Goal: Task Accomplishment & Management: Manage account settings

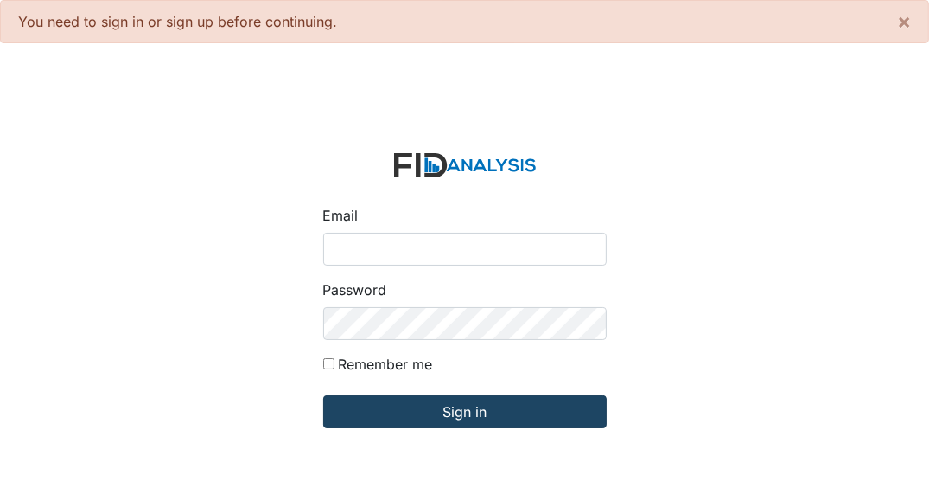
type input "[EMAIL_ADDRESS][DOMAIN_NAME]"
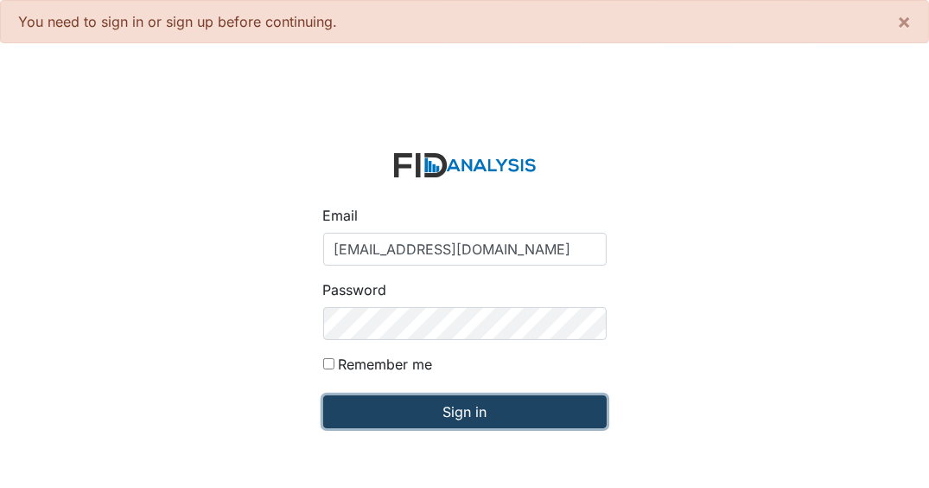
click at [413, 404] on input "Sign in" at bounding box center [465, 411] width 284 height 33
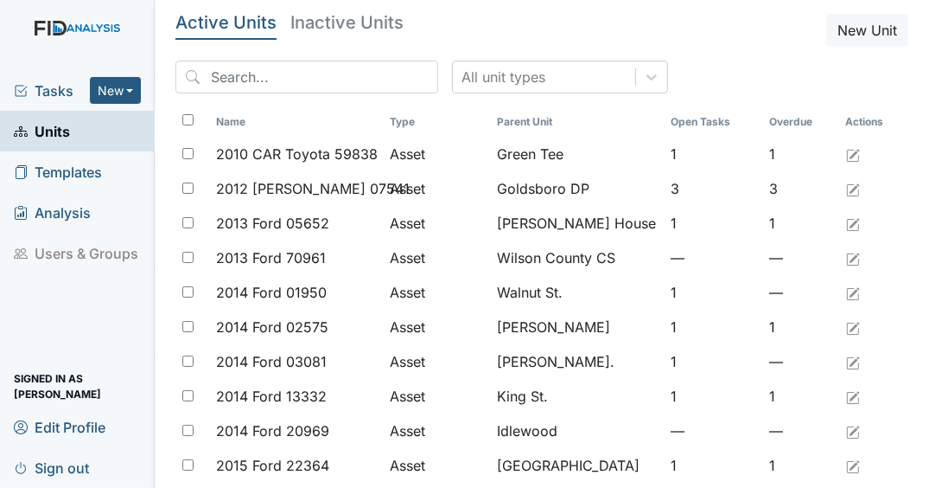
click at [50, 86] on span "Tasks" at bounding box center [52, 90] width 76 height 21
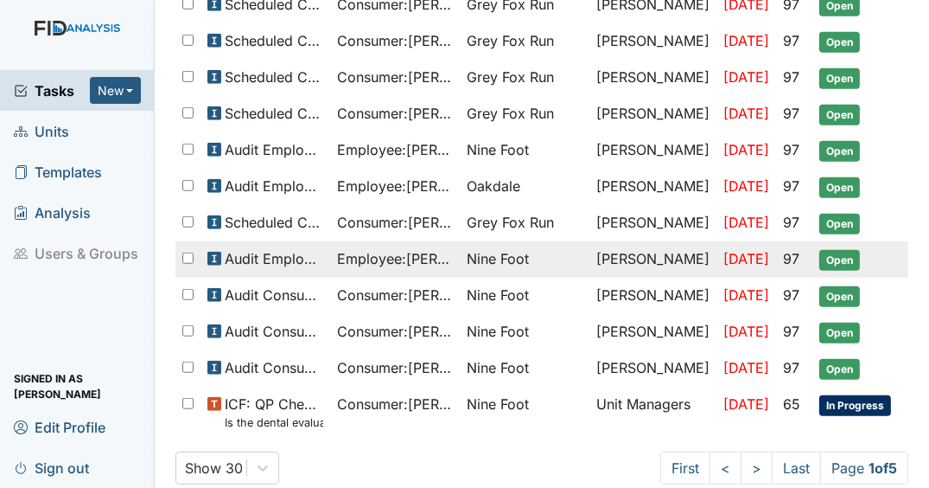
scroll to position [1003, 0]
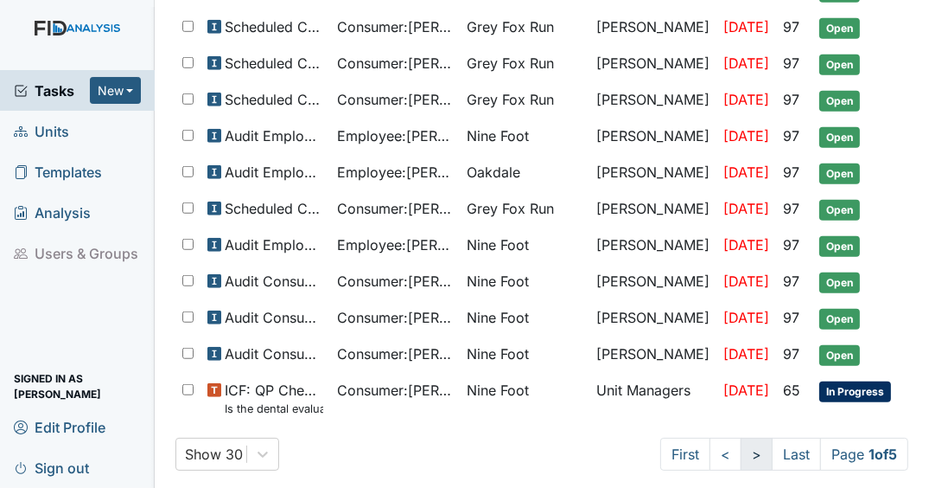
click at [741, 438] on link ">" at bounding box center [757, 454] width 32 height 33
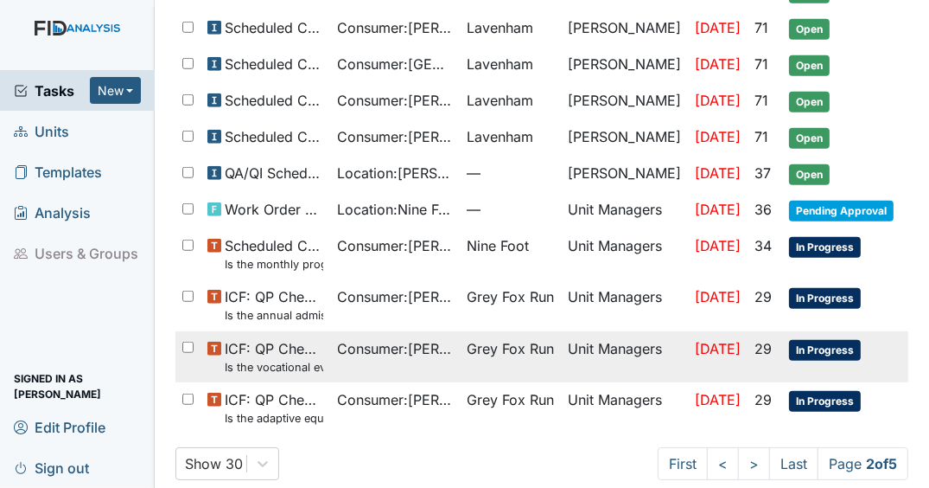
scroll to position [1064, 0]
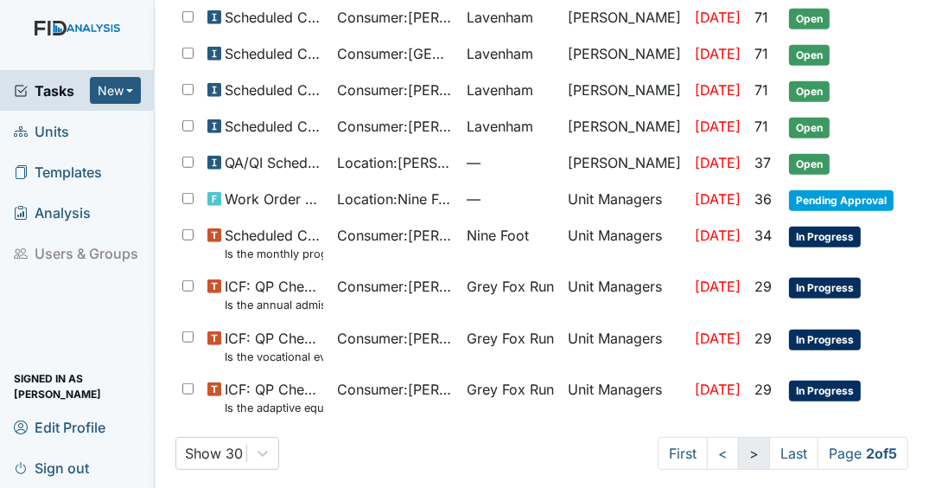
click at [742, 450] on link ">" at bounding box center [754, 453] width 32 height 33
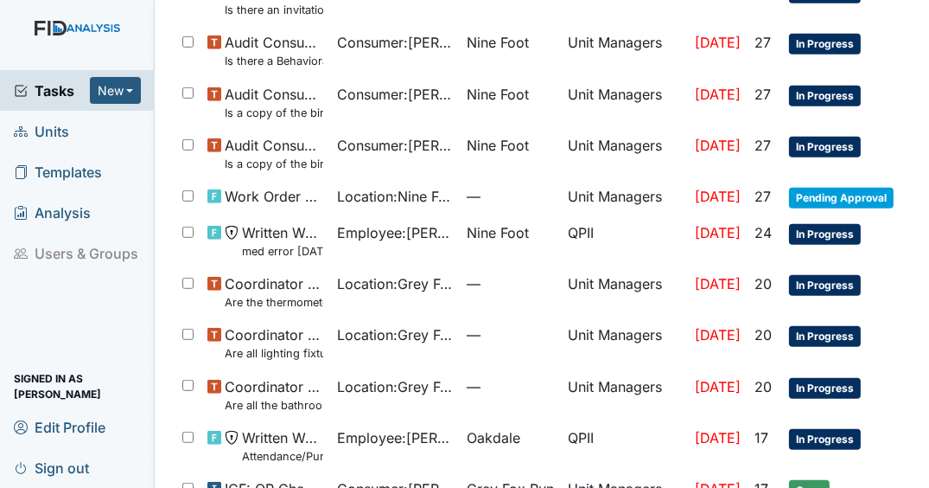
scroll to position [1154, 0]
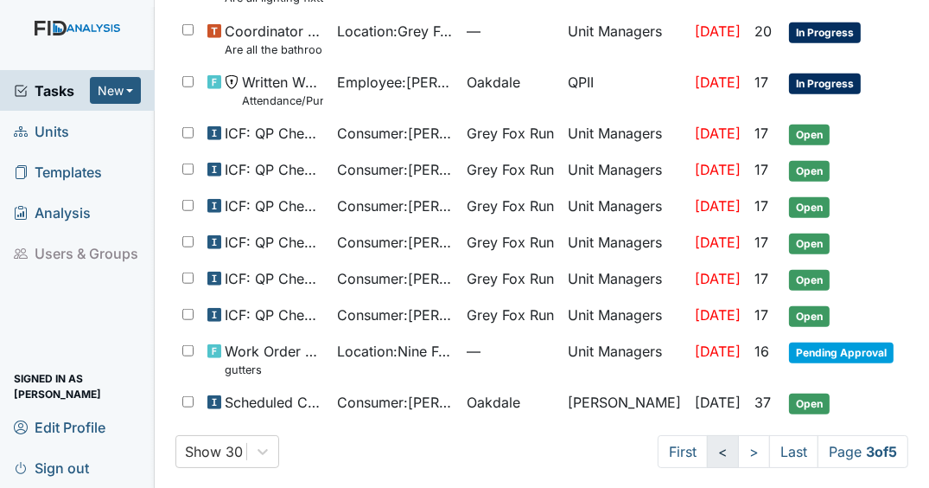
click at [710, 446] on link "<" at bounding box center [723, 451] width 32 height 33
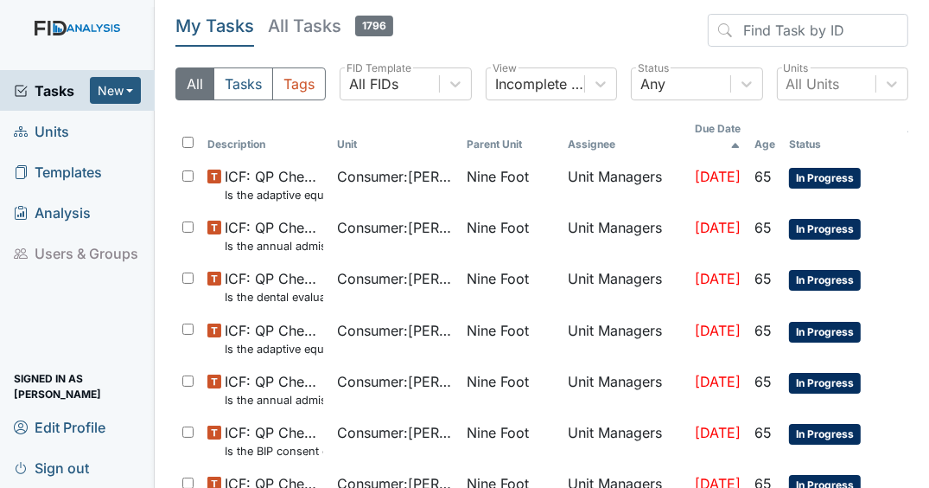
click at [603, 134] on th "Assignee" at bounding box center [624, 136] width 127 height 45
click at [664, 126] on th "Assignee" at bounding box center [624, 136] width 127 height 45
click at [668, 120] on th "Assignee" at bounding box center [624, 136] width 127 height 45
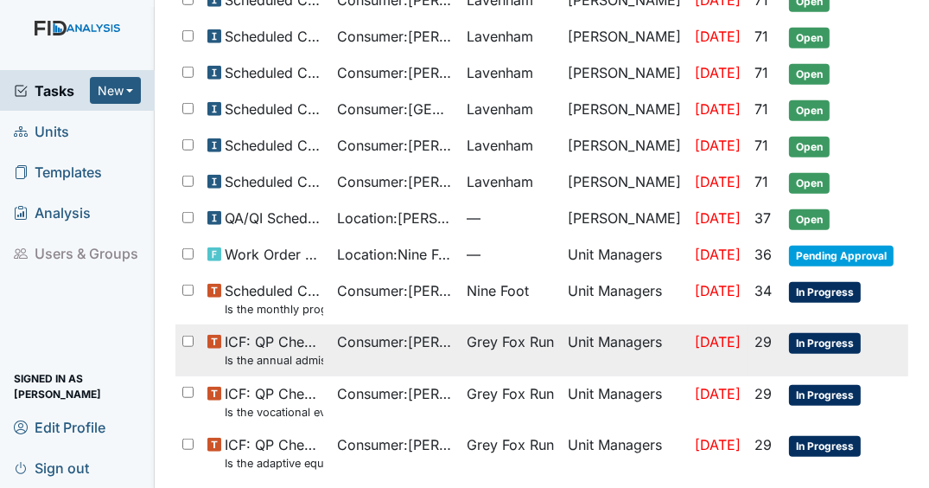
scroll to position [1064, 0]
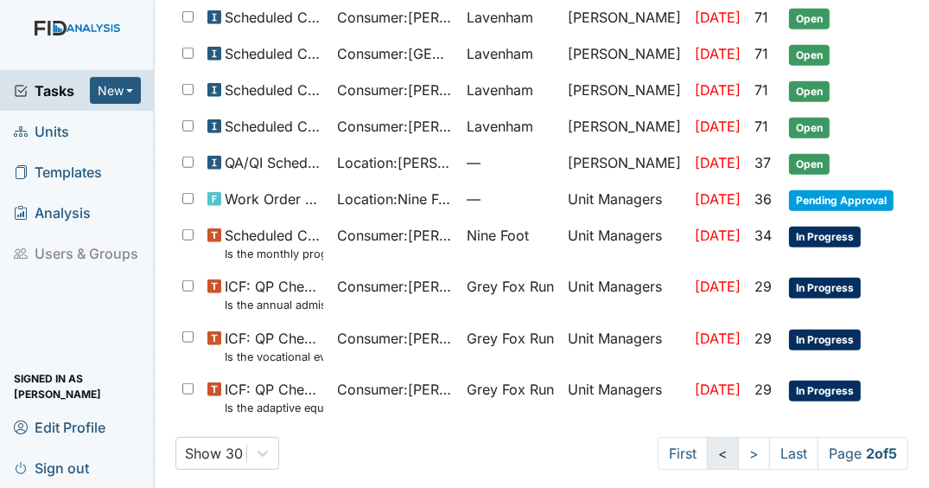
click at [707, 448] on link "<" at bounding box center [723, 453] width 32 height 33
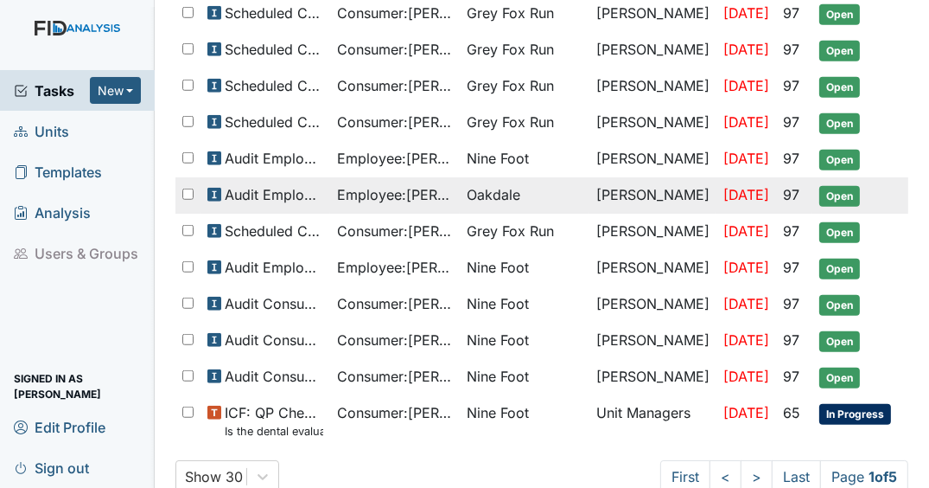
scroll to position [1003, 0]
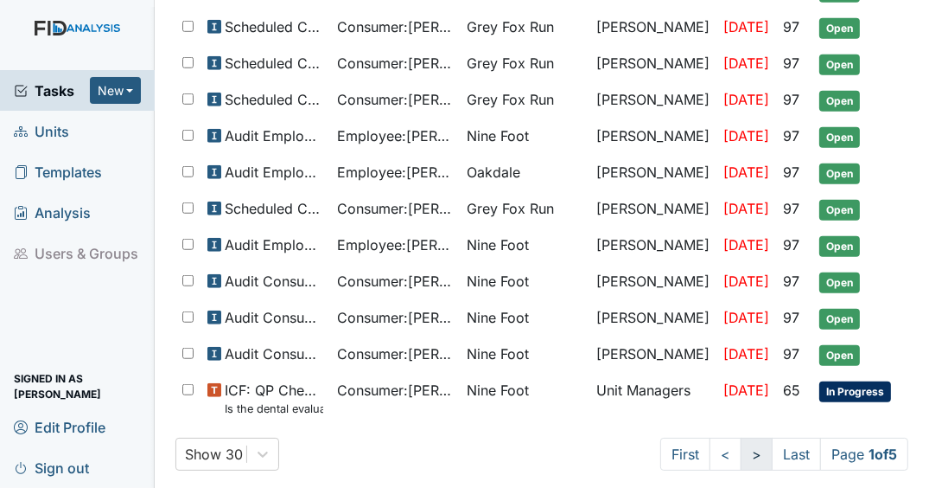
click at [741, 455] on link ">" at bounding box center [757, 454] width 32 height 33
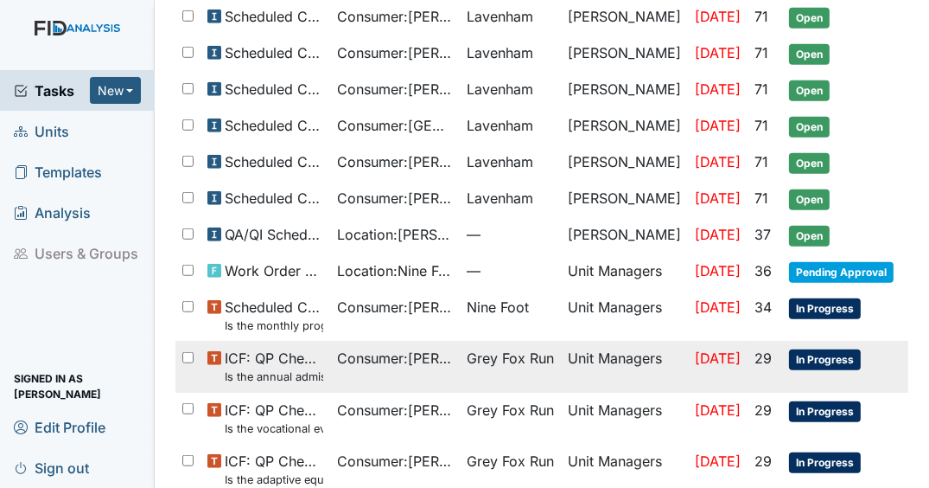
scroll to position [1064, 0]
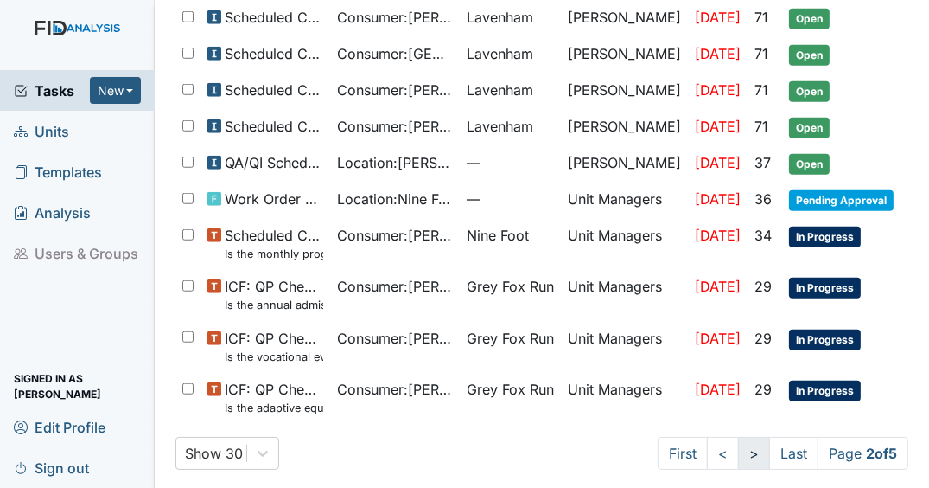
click at [738, 437] on link ">" at bounding box center [754, 453] width 32 height 33
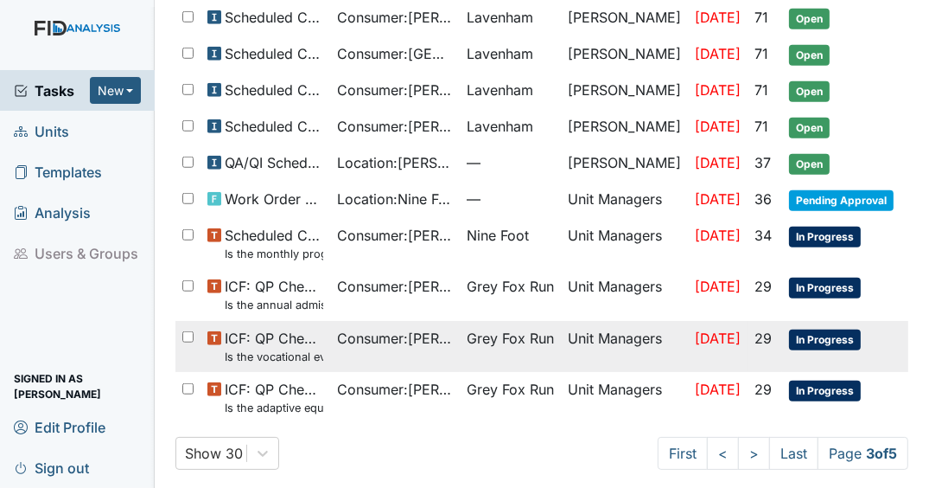
scroll to position [1154, 0]
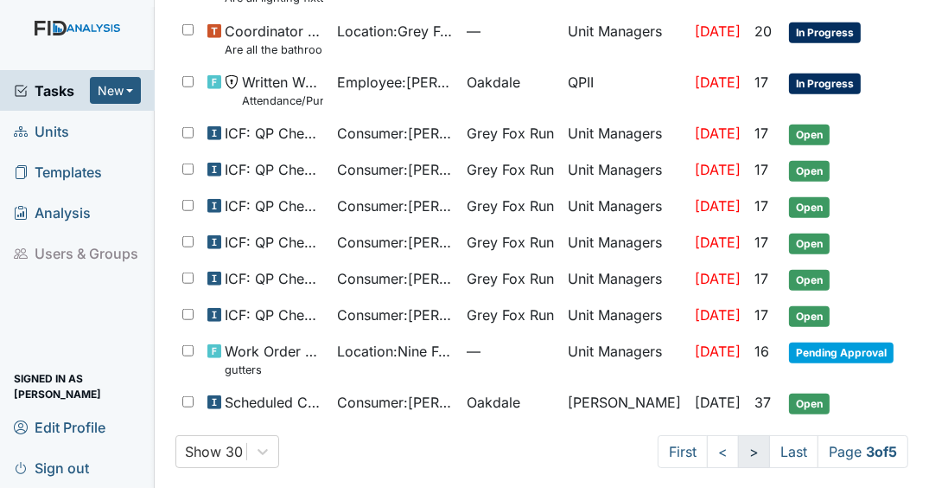
click at [738, 443] on link ">" at bounding box center [754, 451] width 32 height 33
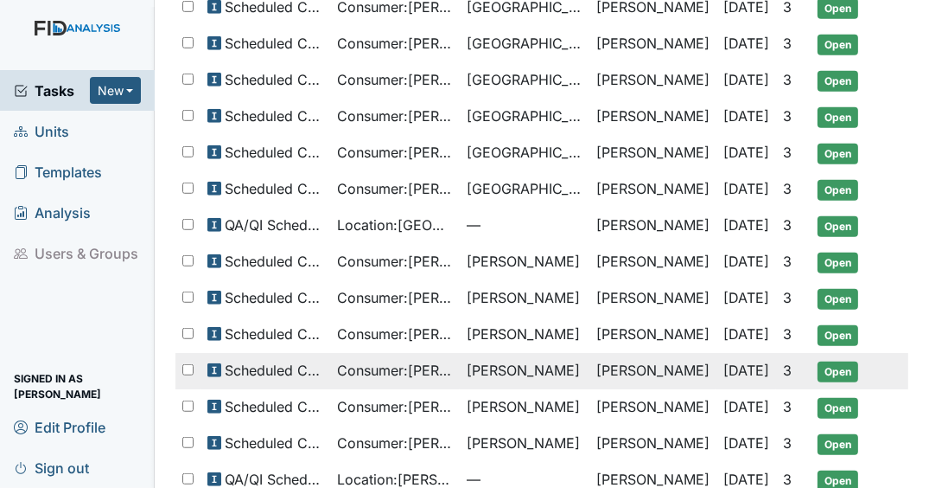
scroll to position [973, 0]
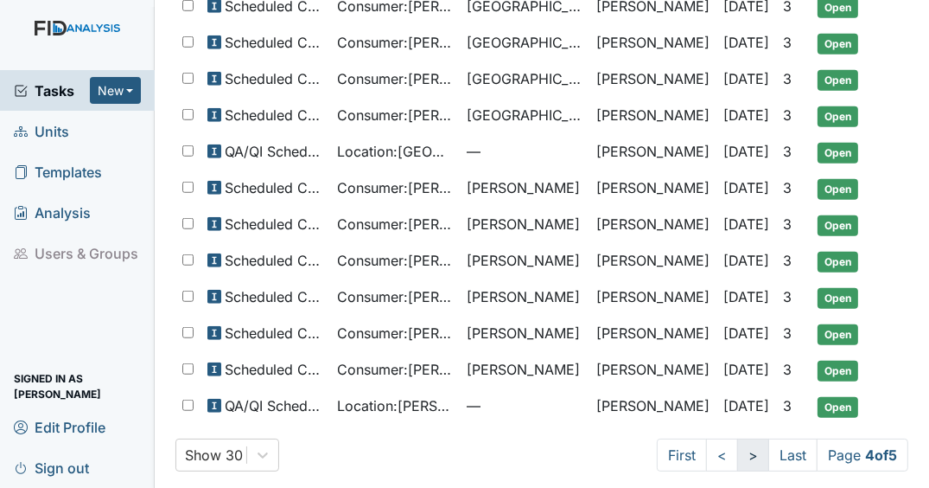
click at [749, 441] on link ">" at bounding box center [754, 454] width 32 height 33
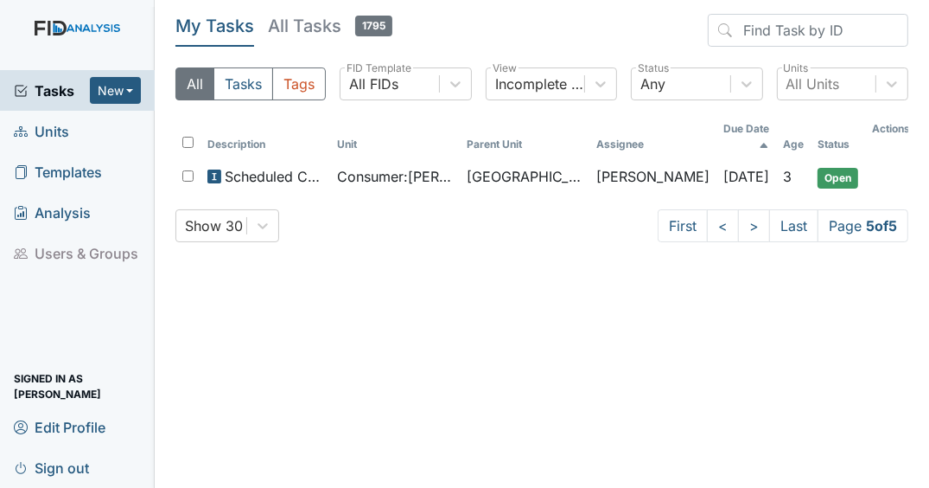
click at [61, 92] on span "Tasks" at bounding box center [52, 90] width 76 height 21
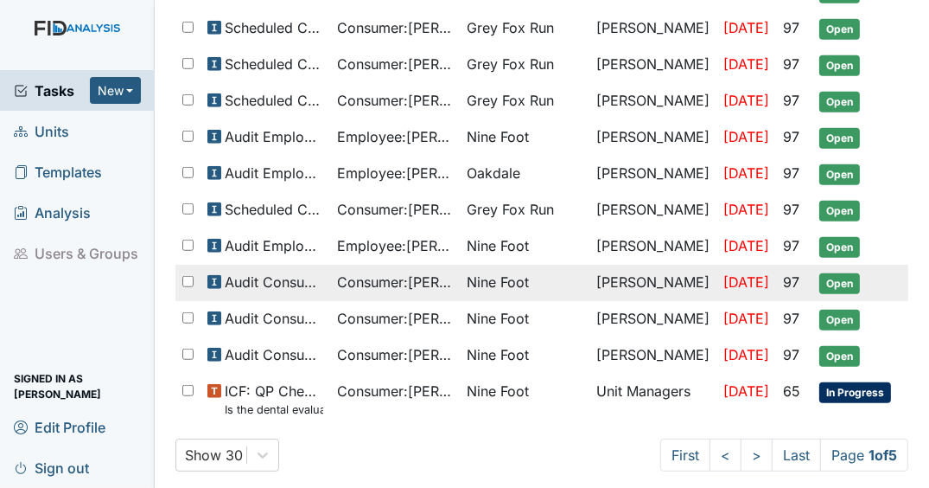
scroll to position [1003, 0]
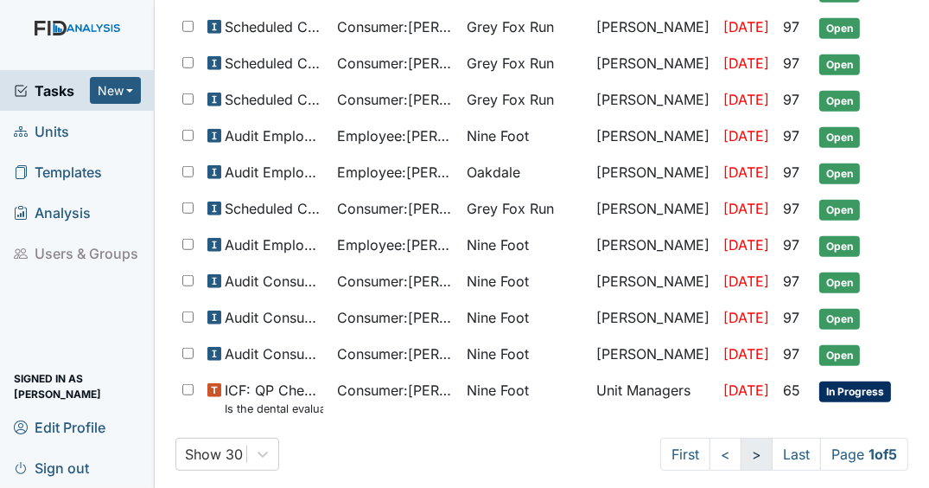
click at [741, 440] on link ">" at bounding box center [757, 454] width 32 height 33
click at [744, 447] on link ">" at bounding box center [754, 454] width 32 height 33
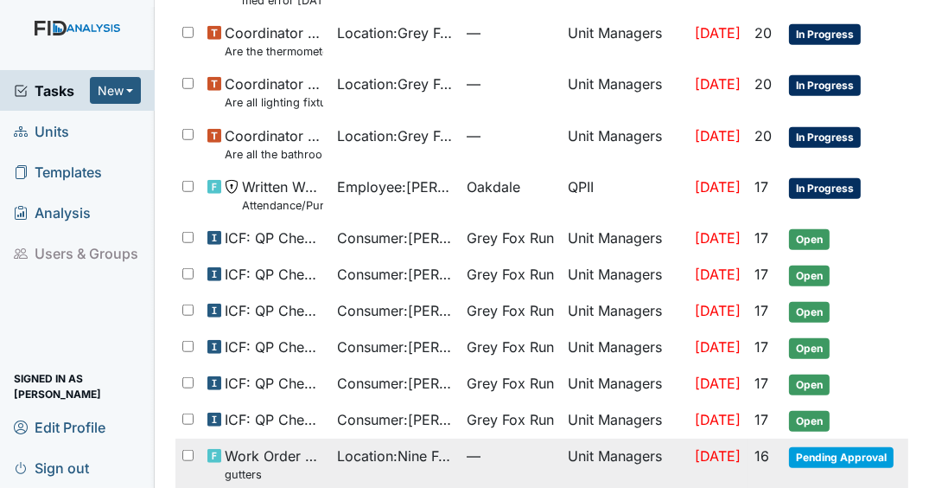
scroll to position [1154, 0]
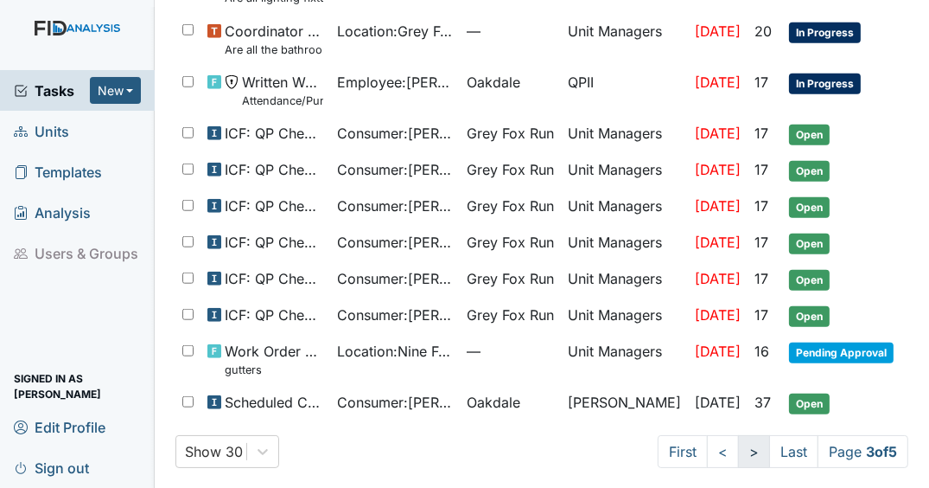
click at [738, 439] on link ">" at bounding box center [754, 451] width 32 height 33
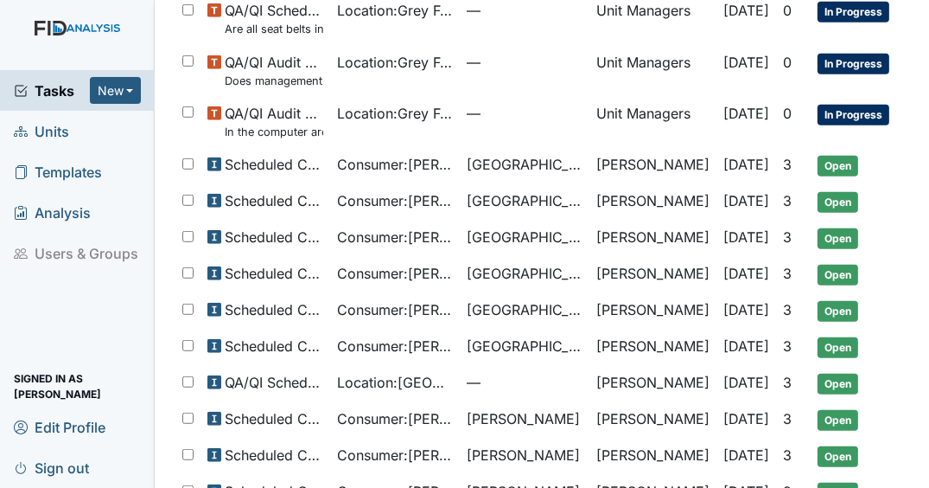
scroll to position [973, 0]
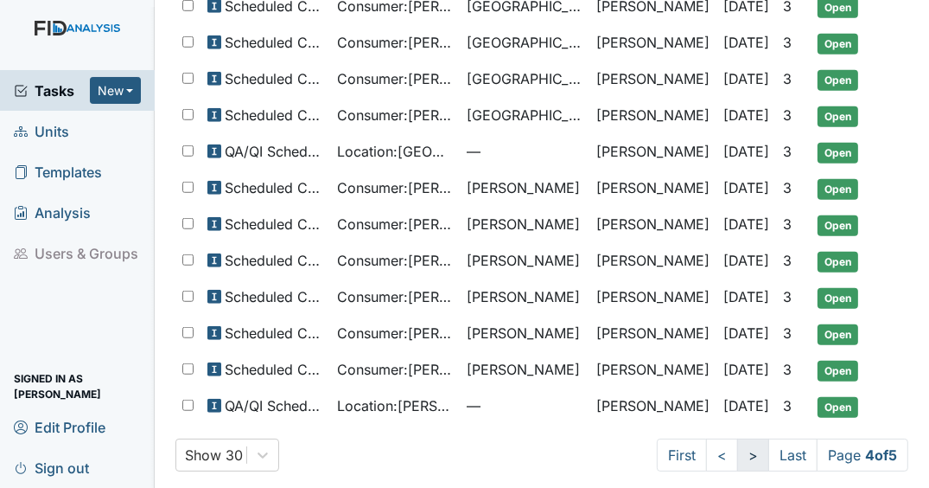
click at [743, 444] on link ">" at bounding box center [754, 454] width 32 height 33
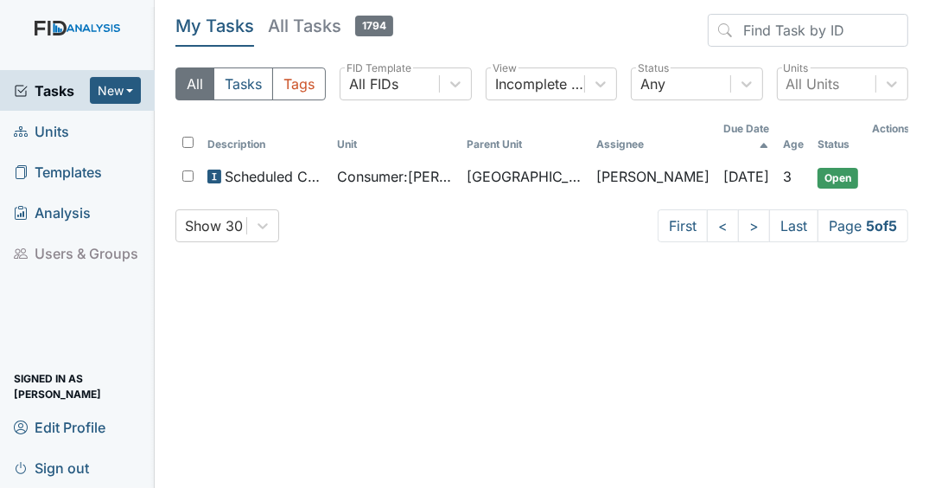
drag, startPoint x: 723, startPoint y: 214, endPoint x: 684, endPoint y: 243, distance: 48.8
click at [723, 214] on link "<" at bounding box center [723, 225] width 32 height 33
